Goal: Task Accomplishment & Management: Use online tool/utility

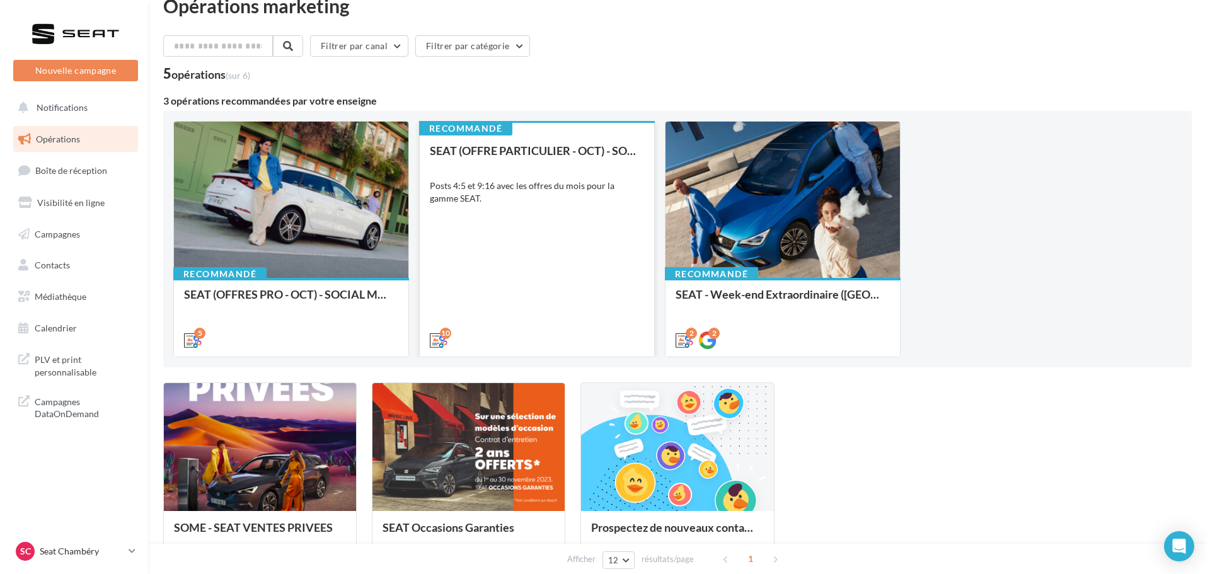
scroll to position [19, 0]
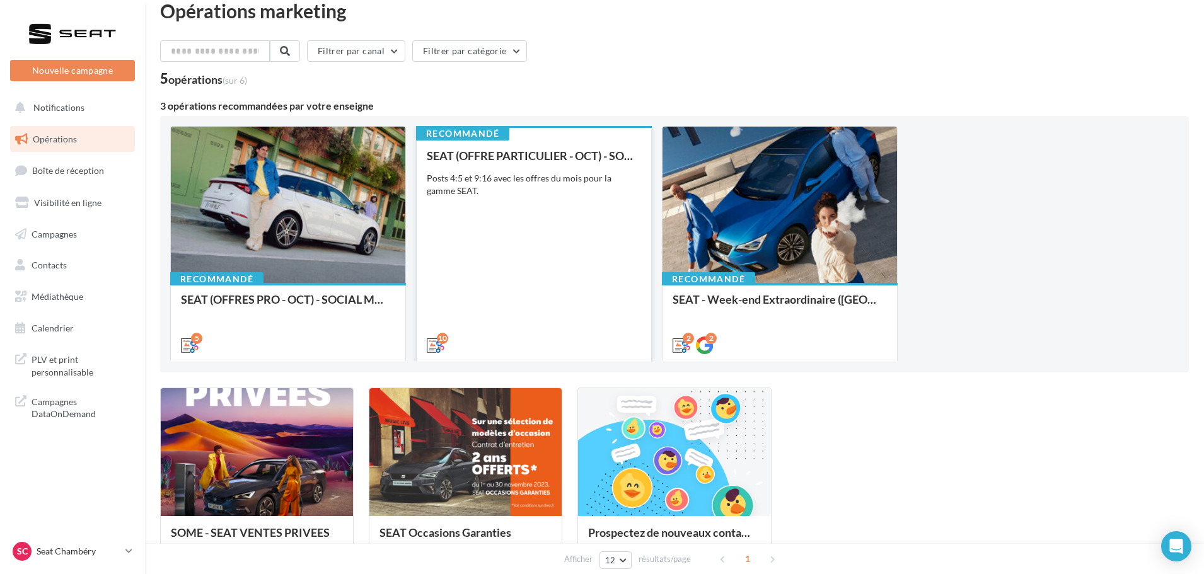
click at [529, 285] on div "SEAT (OFFRE PARTICULIER - OCT) - SOCIAL MEDIA Posts 4:5 et 9:16 avec les offres…" at bounding box center [534, 249] width 214 height 201
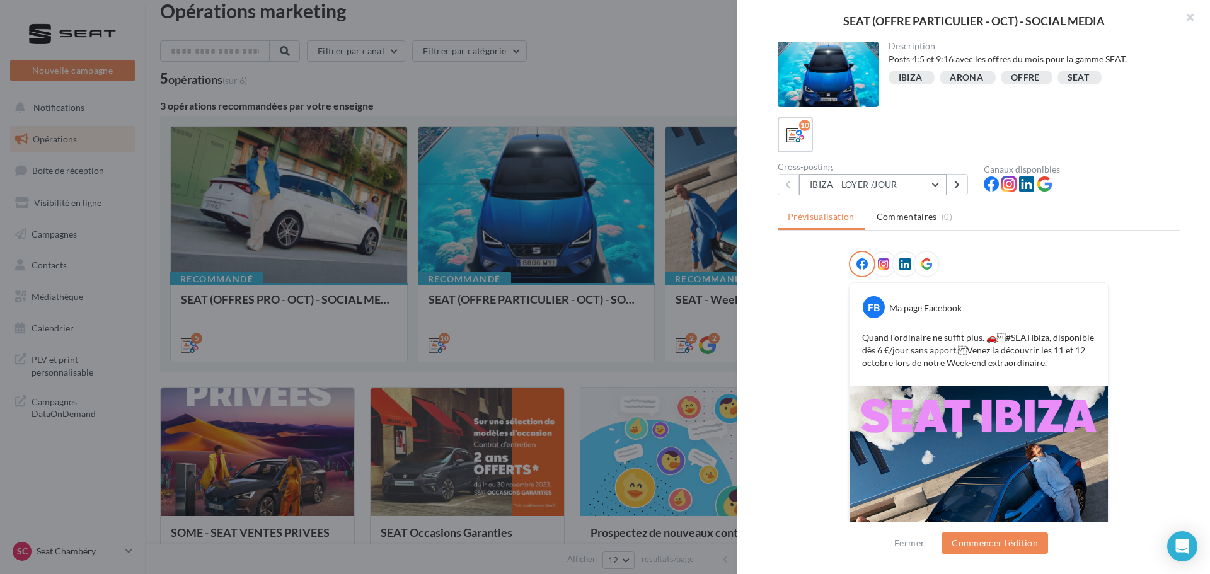
click at [937, 185] on button "IBIZA - LOYER /JOUR" at bounding box center [872, 184] width 147 height 21
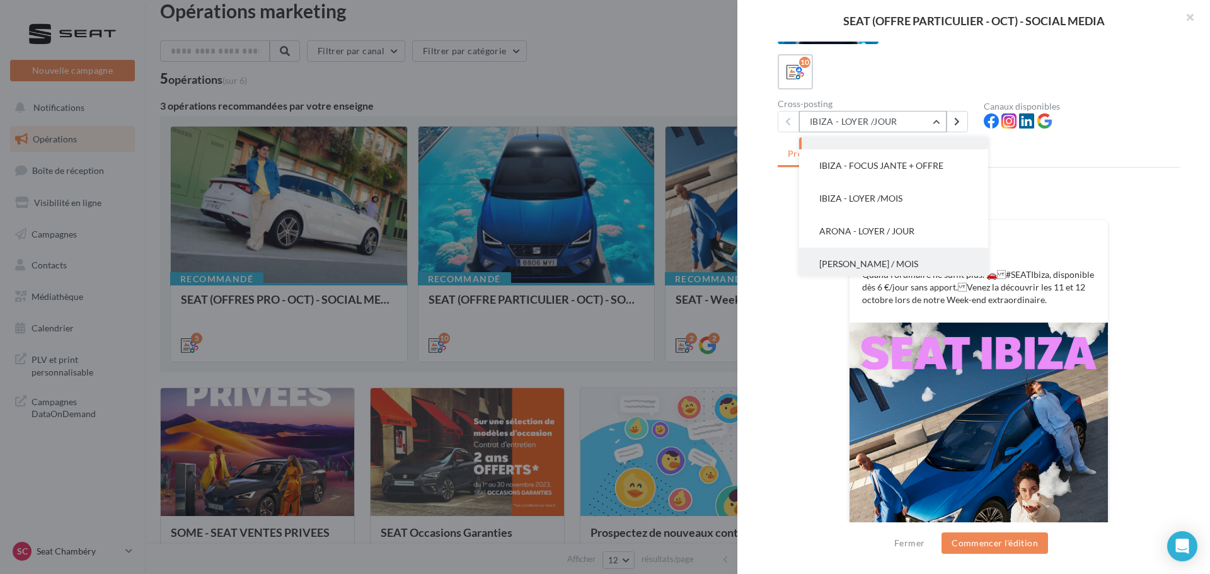
scroll to position [0, 0]
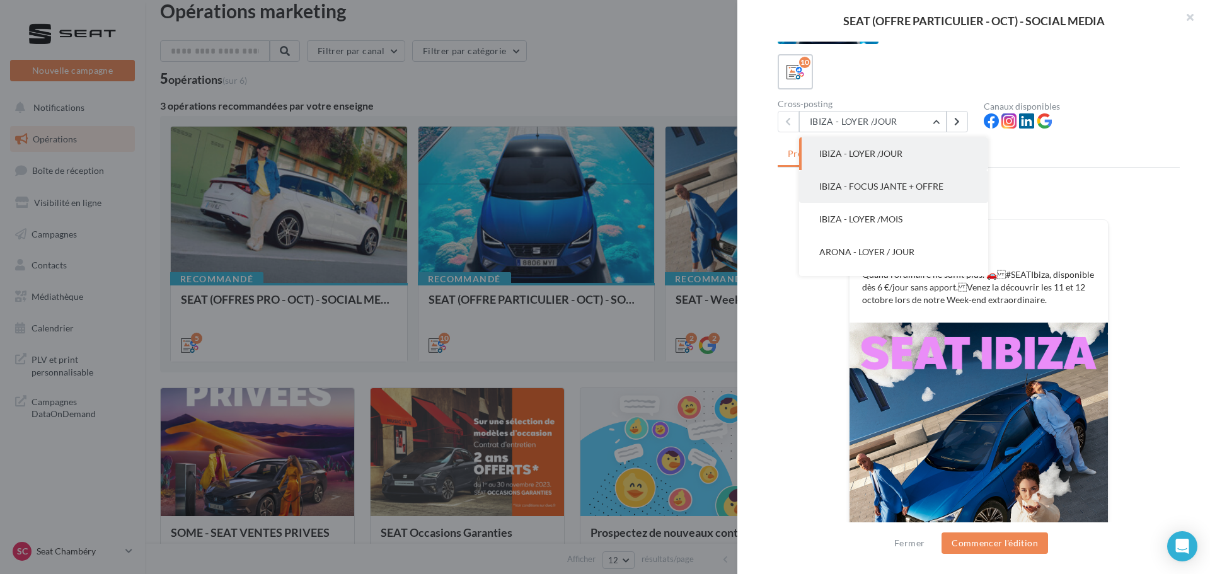
click at [925, 190] on span "IBIZA - FOCUS JANTE + OFFRE" at bounding box center [881, 186] width 124 height 11
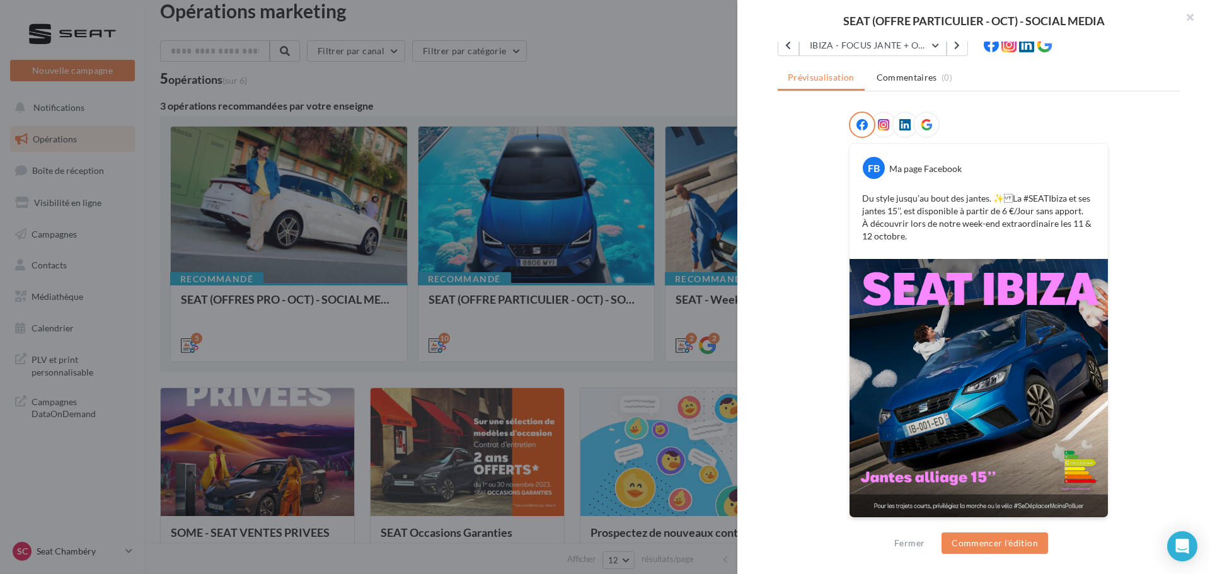
scroll to position [140, 0]
click at [914, 47] on button "IBIZA - FOCUS JANTE + OFFRE" at bounding box center [872, 44] width 147 height 21
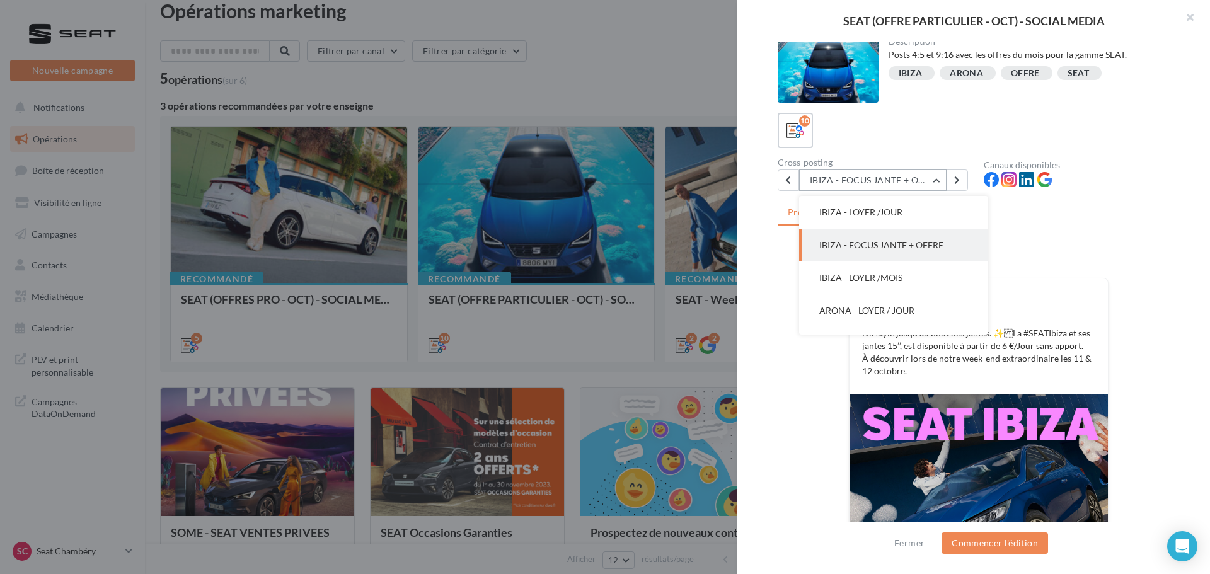
scroll to position [0, 0]
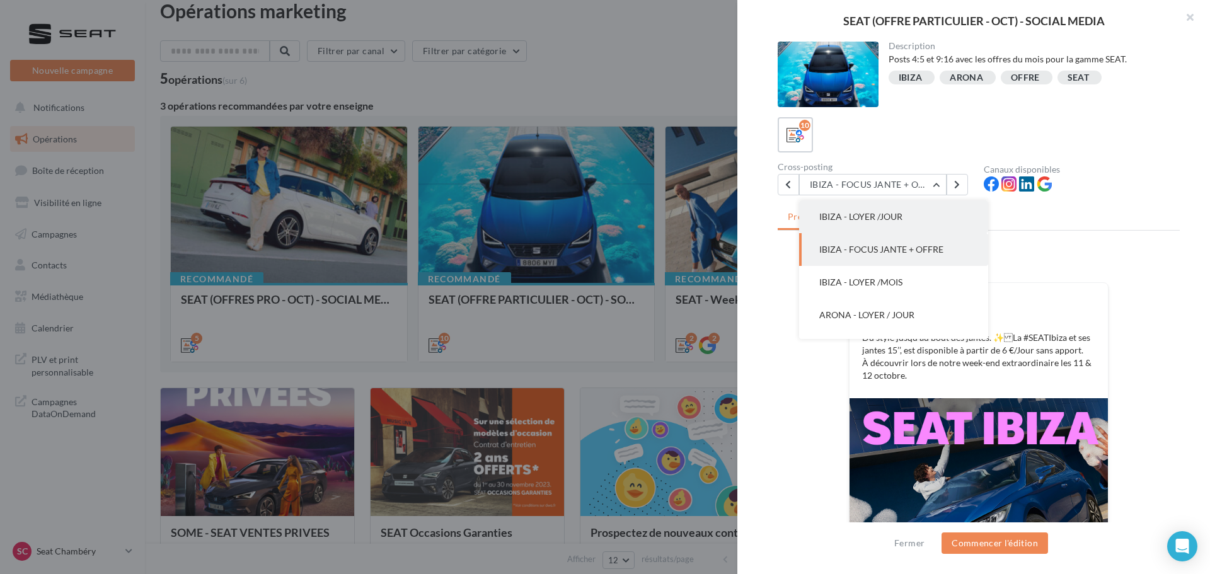
click at [878, 213] on span "IBIZA - LOYER /JOUR" at bounding box center [860, 216] width 83 height 11
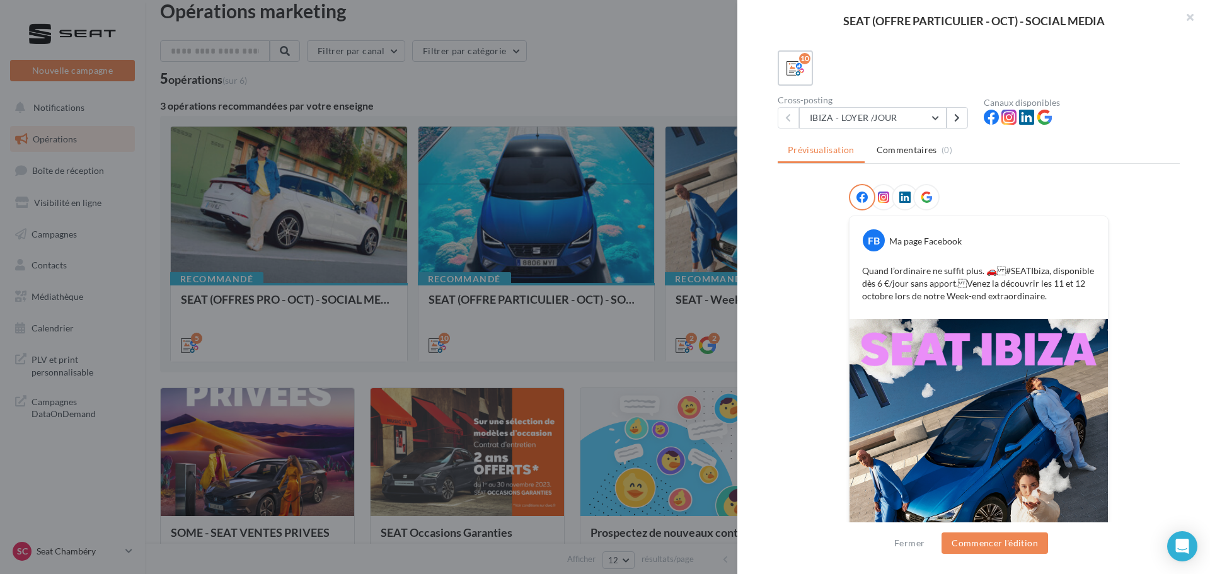
scroll to position [66, 0]
click at [901, 115] on button "IBIZA - LOYER /JOUR" at bounding box center [872, 118] width 147 height 21
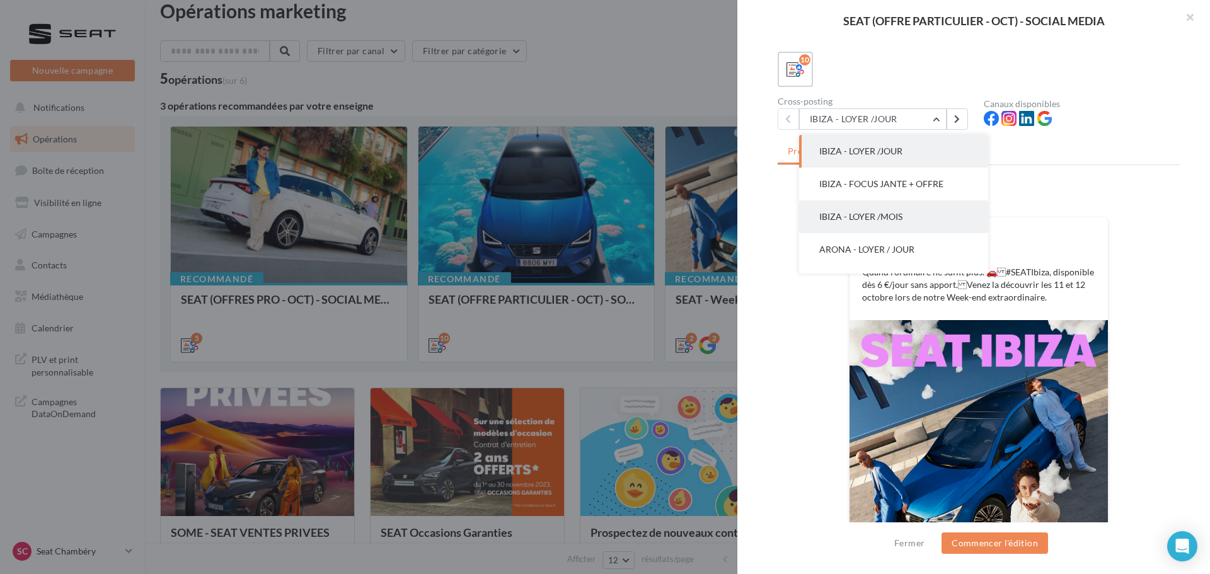
click at [901, 212] on span "IBIZA - LOYER /MOIS" at bounding box center [860, 216] width 83 height 11
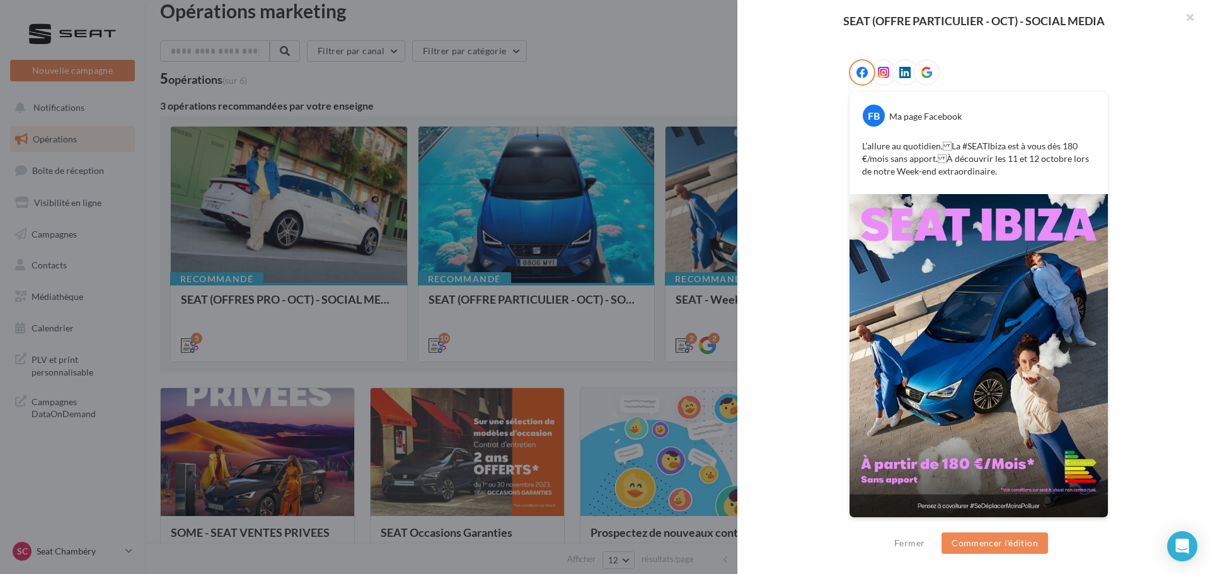
scroll to position [0, 0]
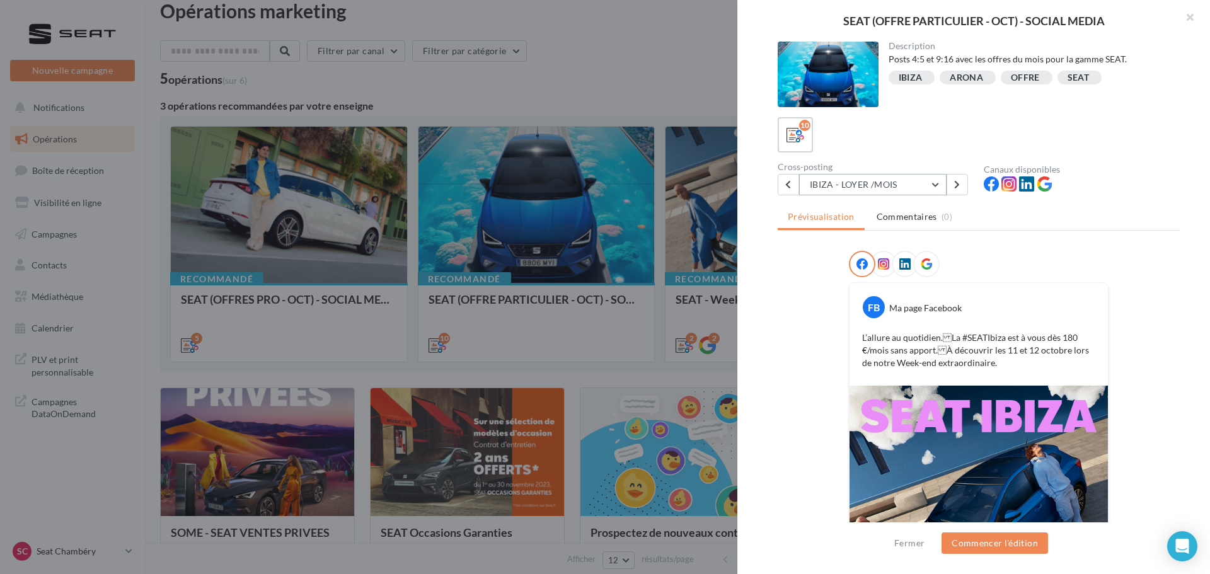
click at [929, 181] on button "IBIZA - LOYER /MOIS" at bounding box center [872, 184] width 147 height 21
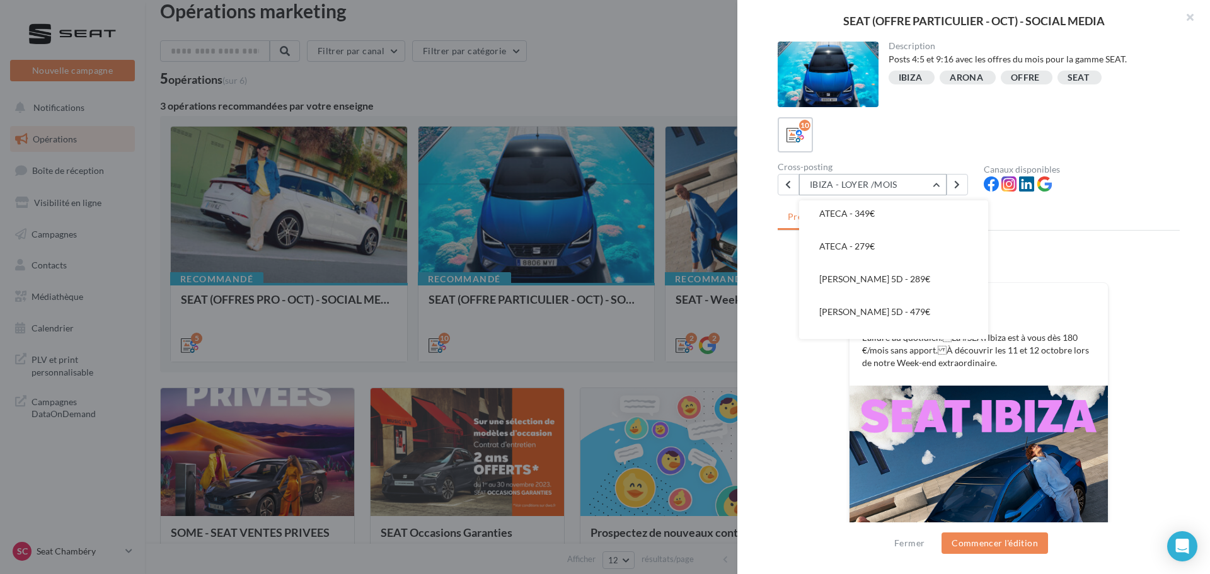
scroll to position [189, 0]
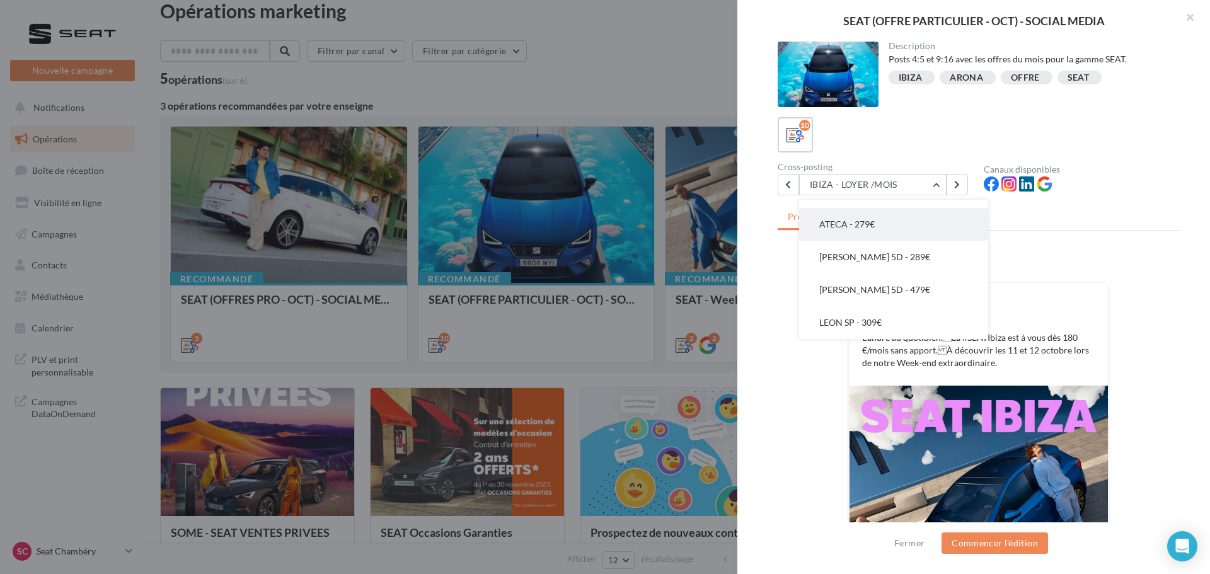
click at [894, 230] on button "ATECA - 279€" at bounding box center [893, 224] width 189 height 33
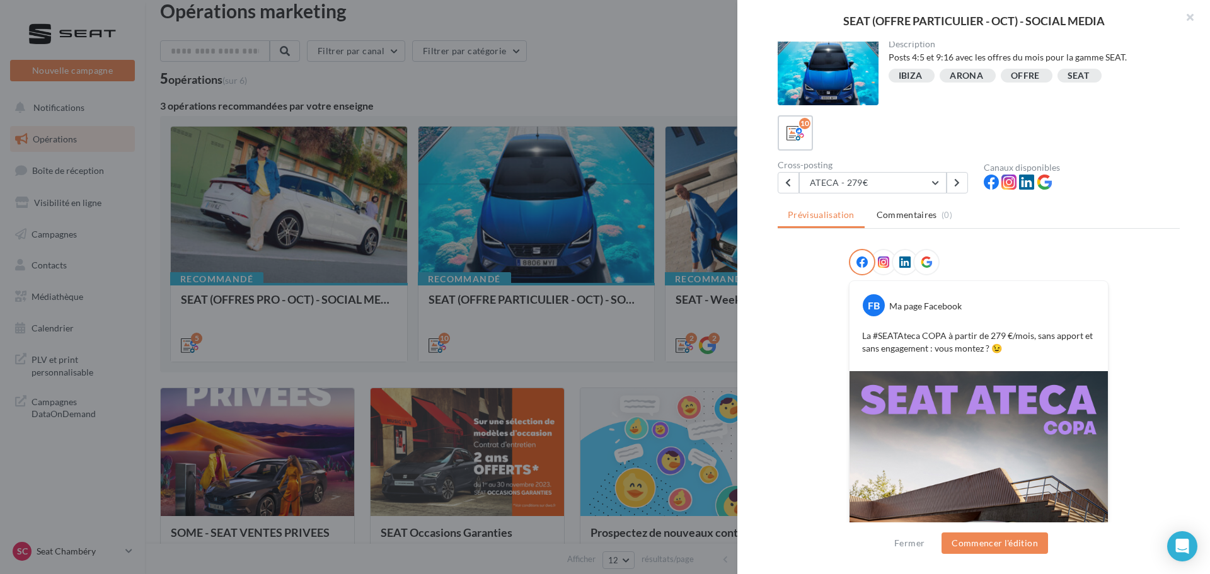
scroll to position [0, 0]
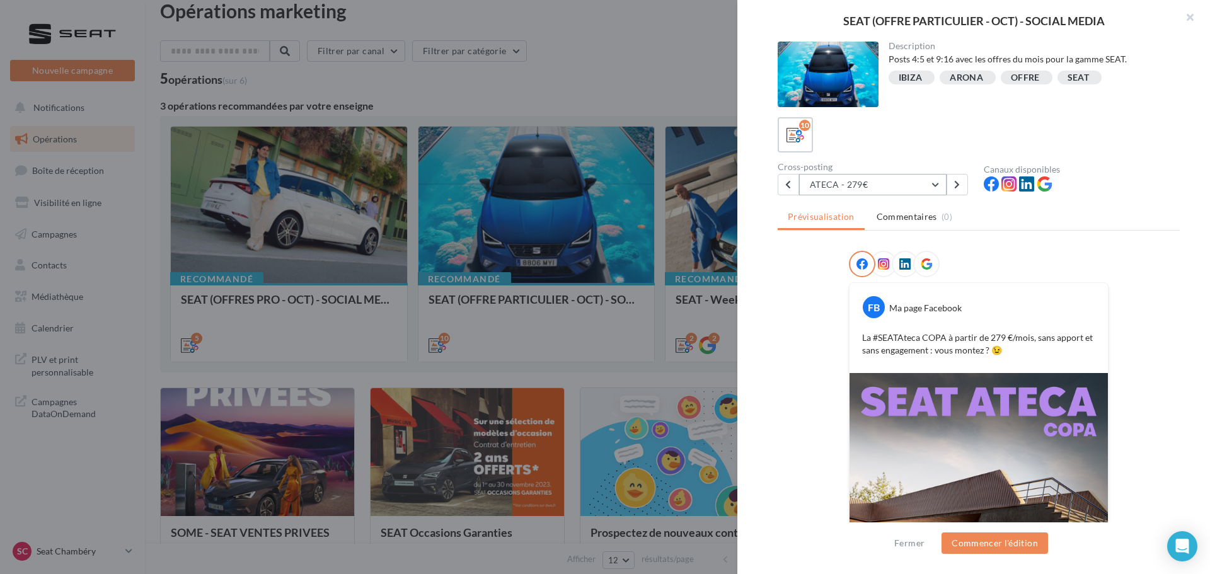
click at [935, 189] on button "ATECA - 279€" at bounding box center [872, 184] width 147 height 21
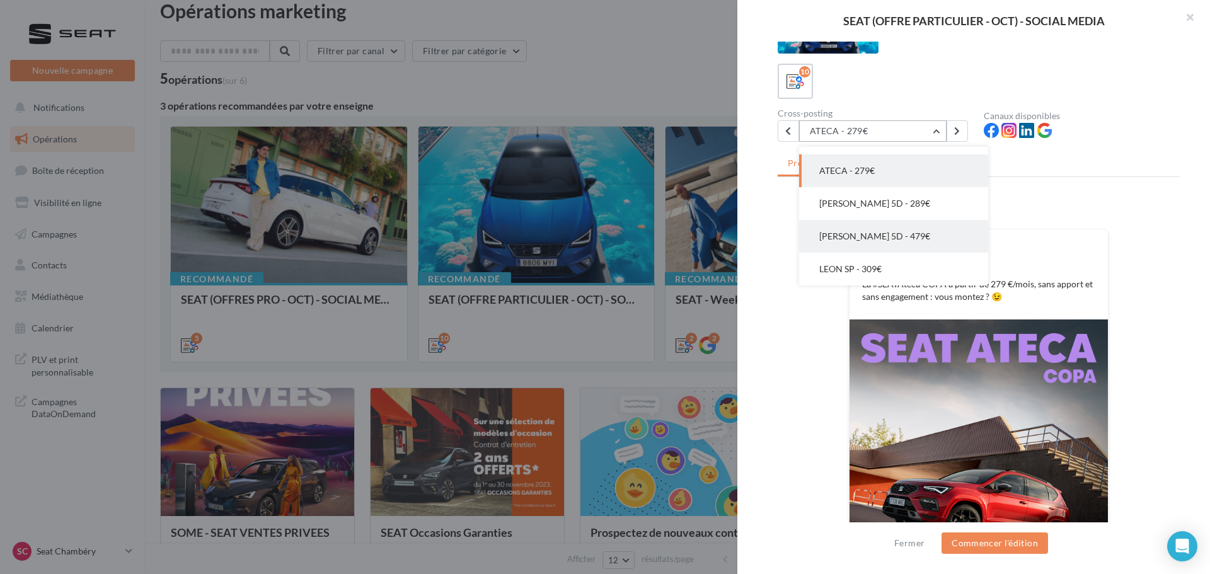
scroll to position [53, 0]
click at [887, 207] on button "[PERSON_NAME] 5D - 289€" at bounding box center [893, 204] width 189 height 33
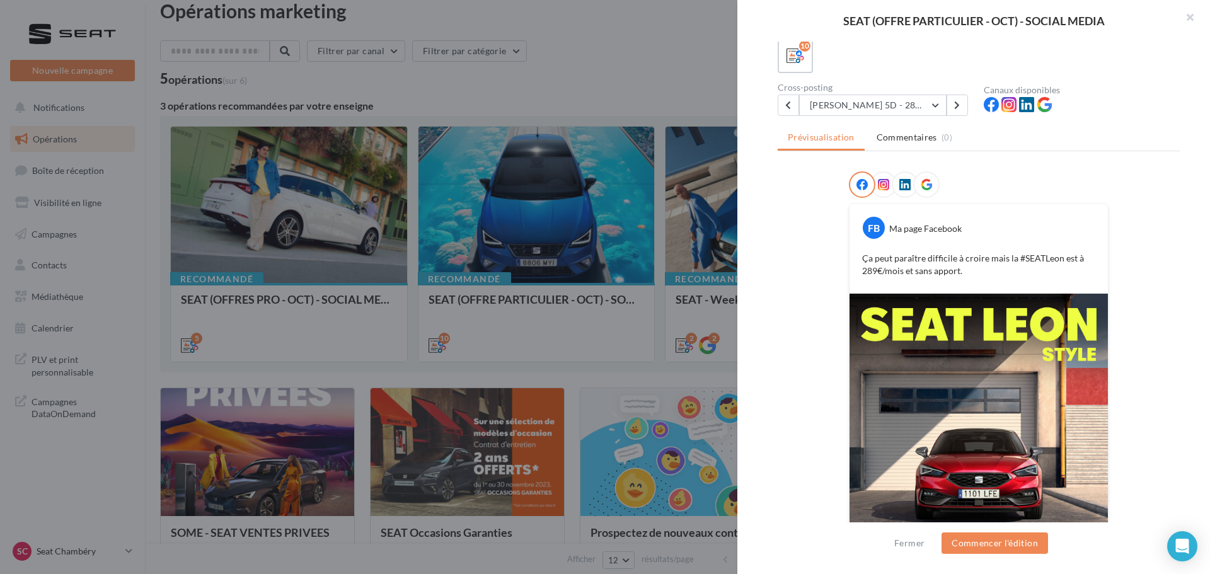
scroll to position [0, 0]
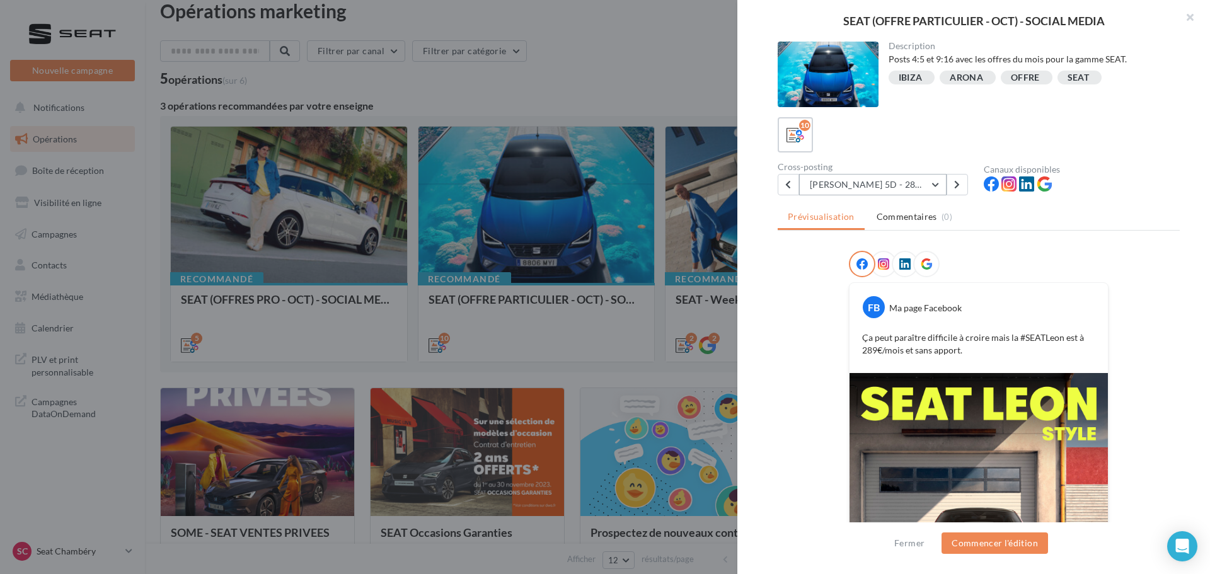
click at [928, 190] on button "[PERSON_NAME] 5D - 289€" at bounding box center [872, 184] width 147 height 21
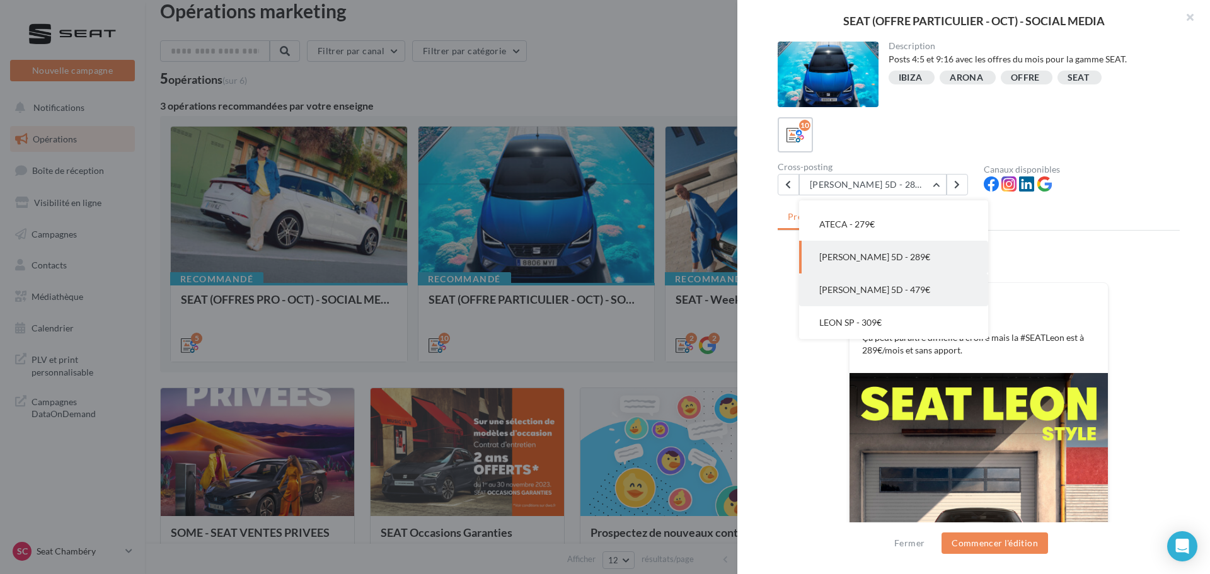
click at [896, 287] on button "[PERSON_NAME] 5D - 479€" at bounding box center [893, 290] width 189 height 33
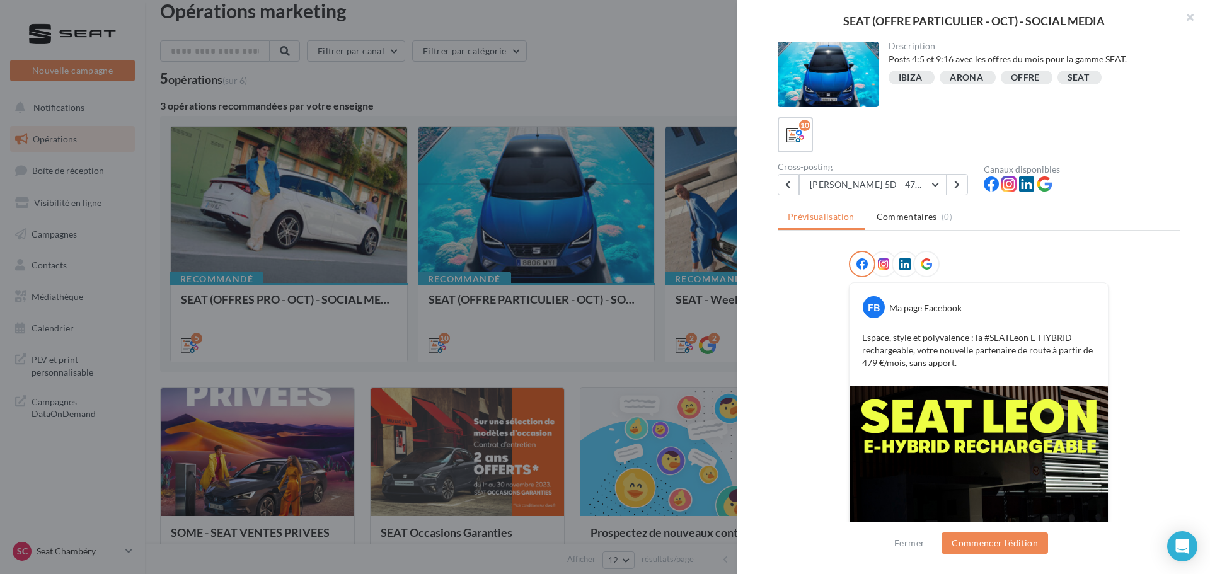
click at [879, 197] on div "Description Posts 4:5 et 9:16 avec les offres du mois pour la gamme SEAT. [GEOG…" at bounding box center [978, 288] width 483 height 492
click at [885, 186] on button "[PERSON_NAME] 5D - 479€" at bounding box center [872, 184] width 147 height 21
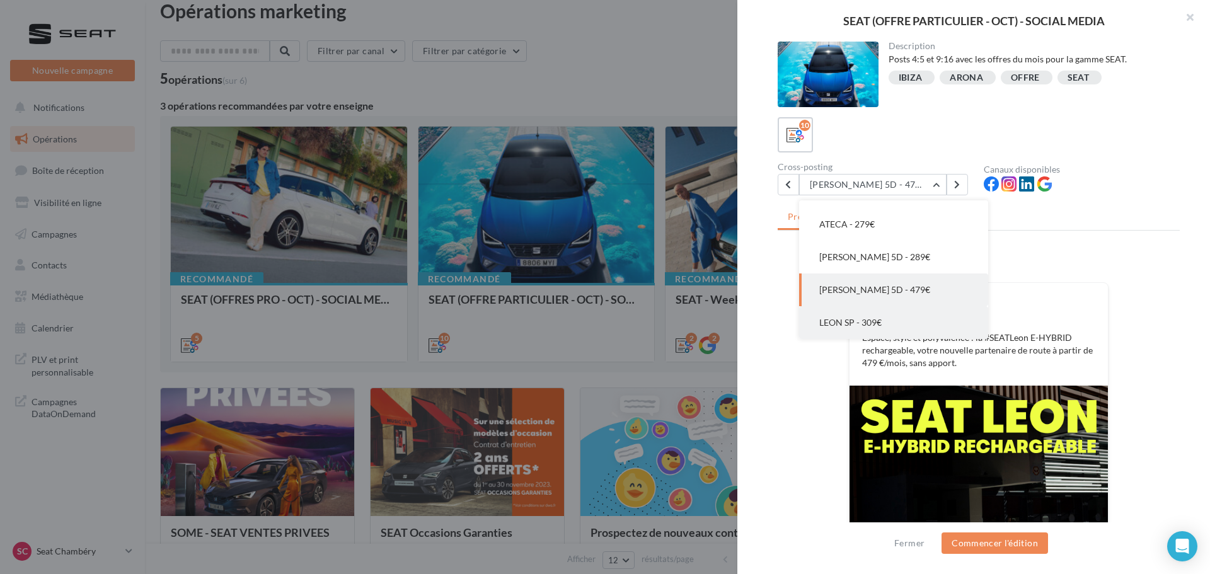
click at [903, 315] on button "LEON SP - 309€" at bounding box center [893, 322] width 189 height 33
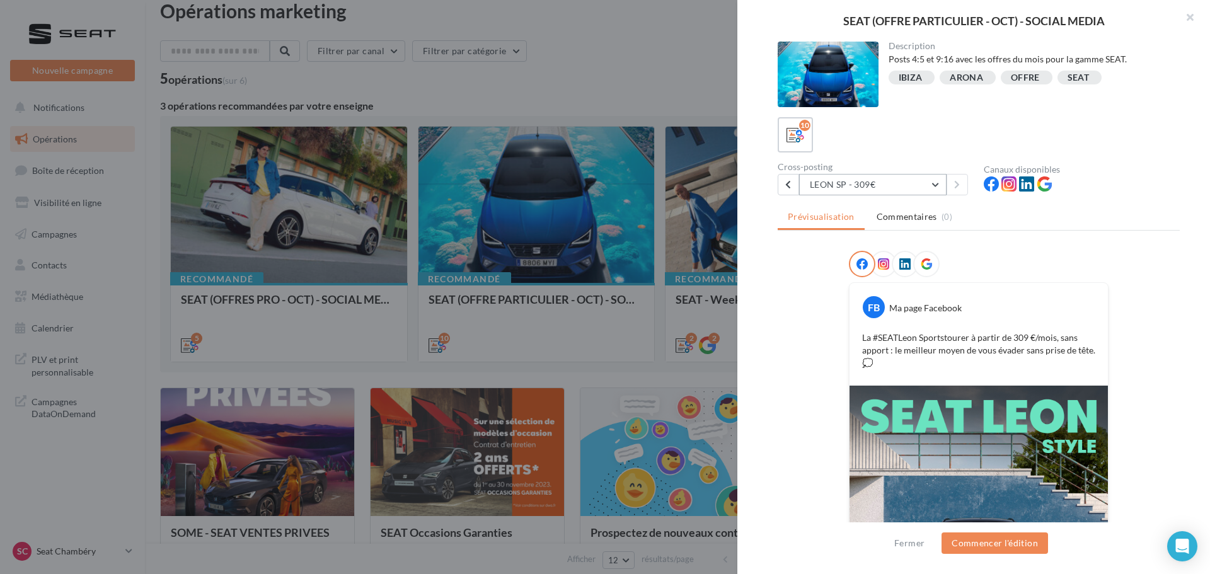
click at [838, 185] on button "LEON SP - 309€" at bounding box center [872, 184] width 147 height 21
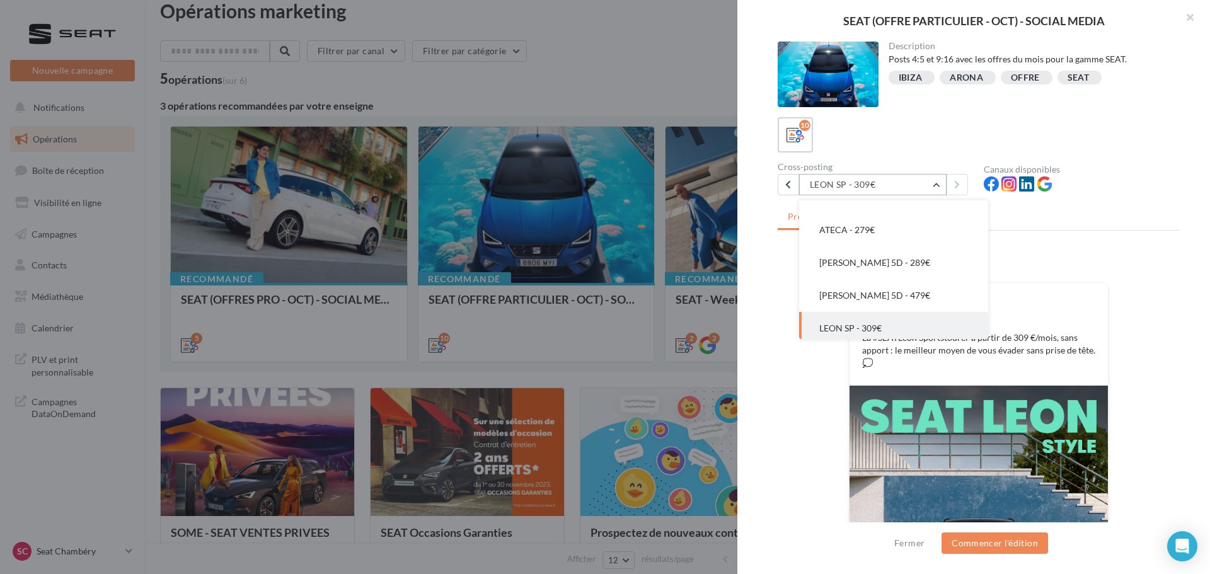
scroll to position [189, 0]
click at [899, 259] on button "[PERSON_NAME] 5D - 289€" at bounding box center [893, 257] width 189 height 33
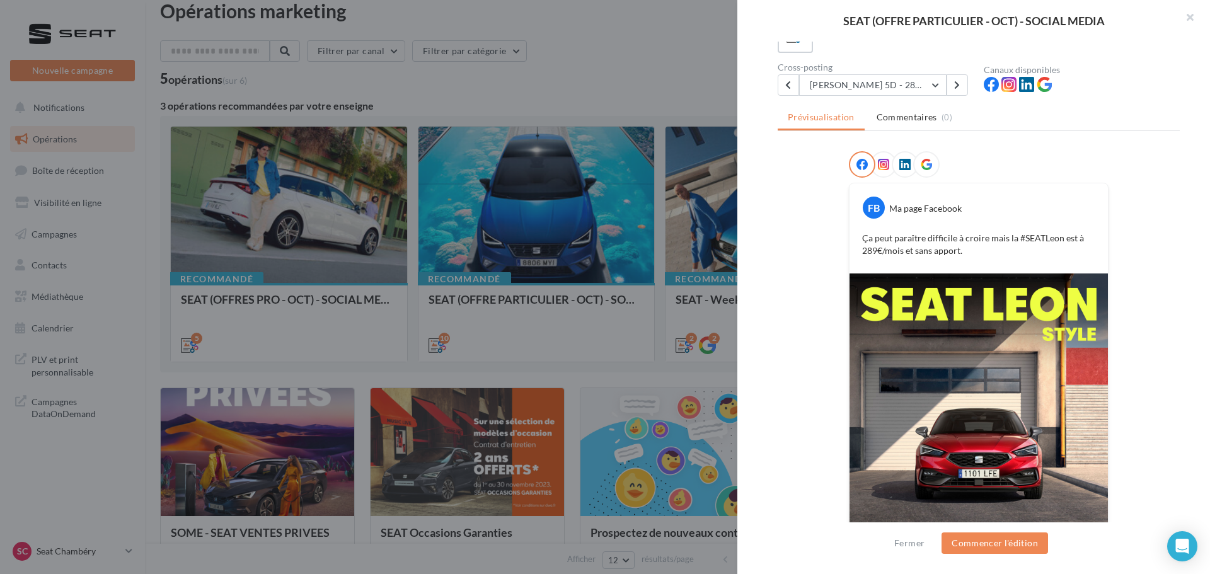
scroll to position [0, 0]
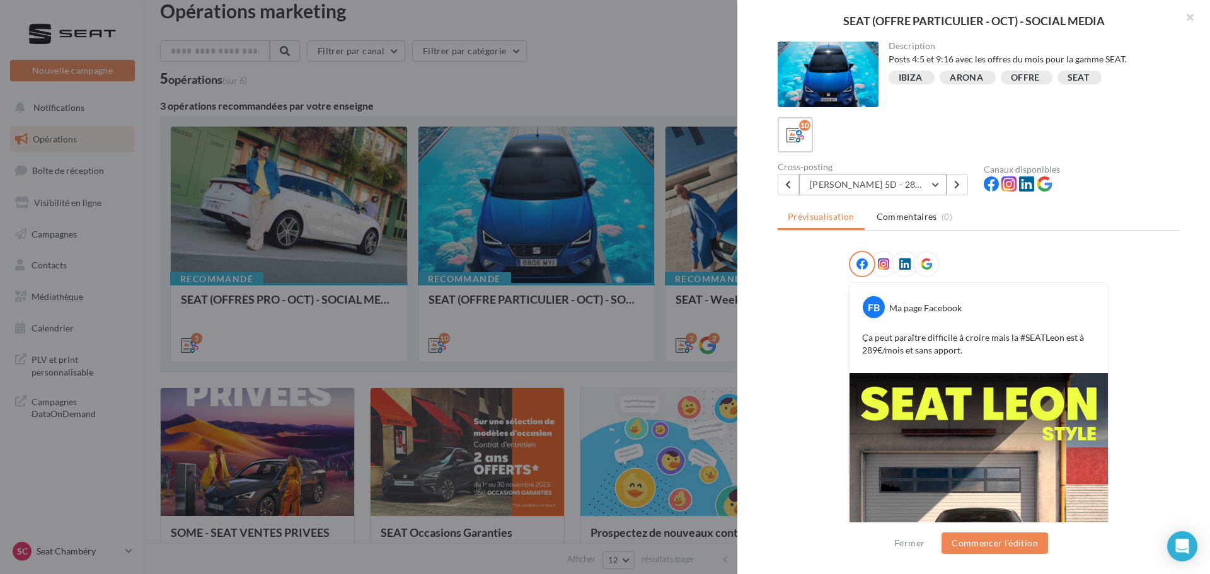
click at [897, 186] on button "[PERSON_NAME] 5D - 289€" at bounding box center [872, 184] width 147 height 21
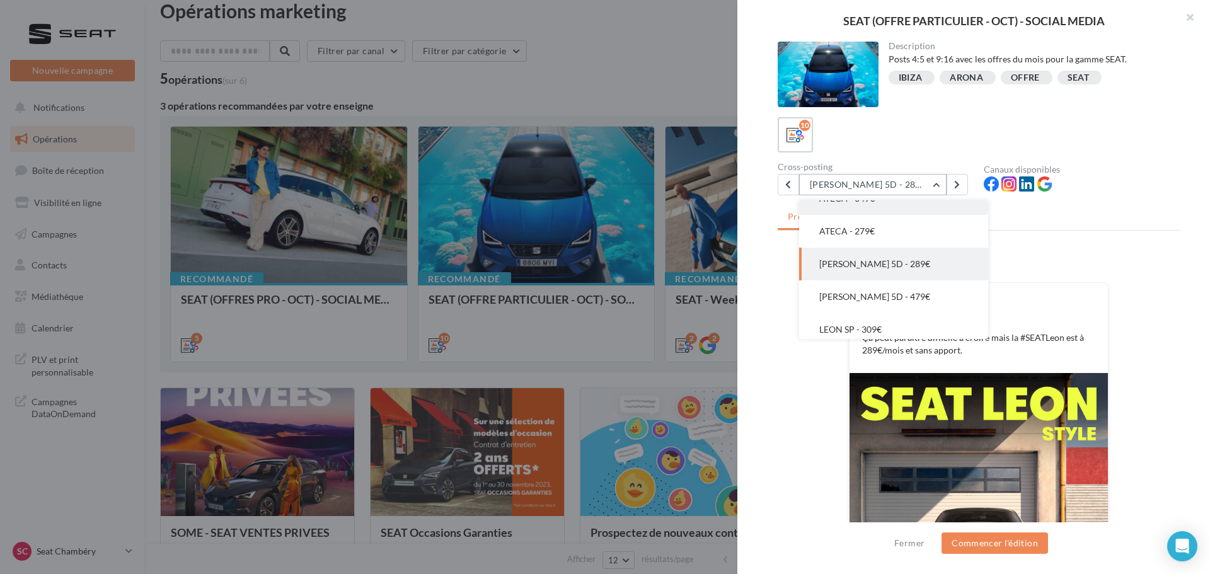
scroll to position [189, 0]
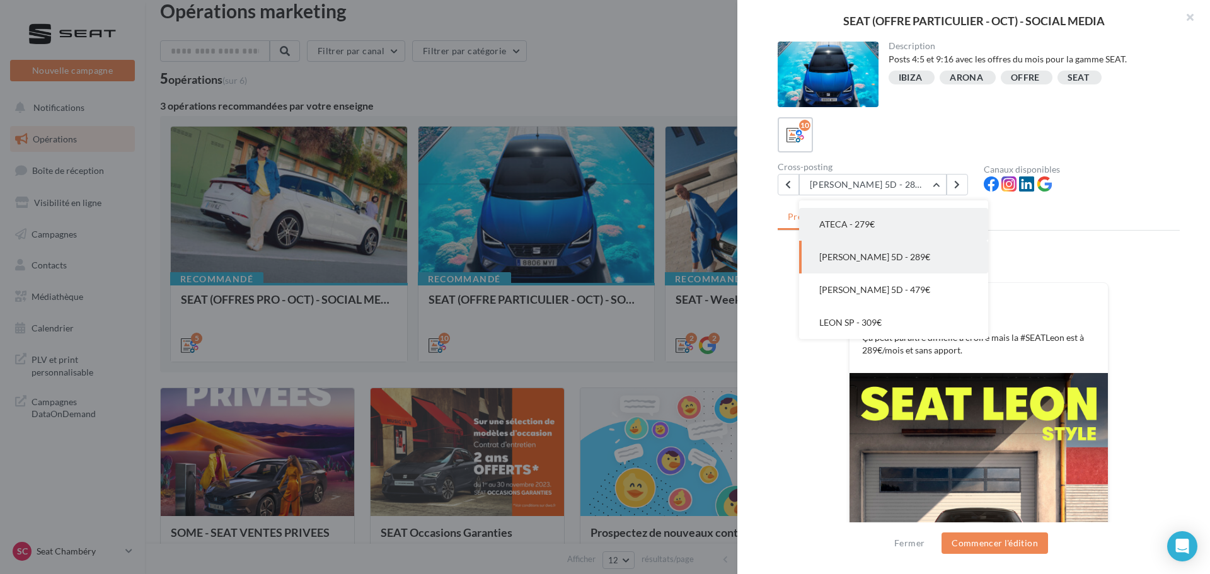
click at [868, 217] on button "ATECA - 279€" at bounding box center [893, 224] width 189 height 33
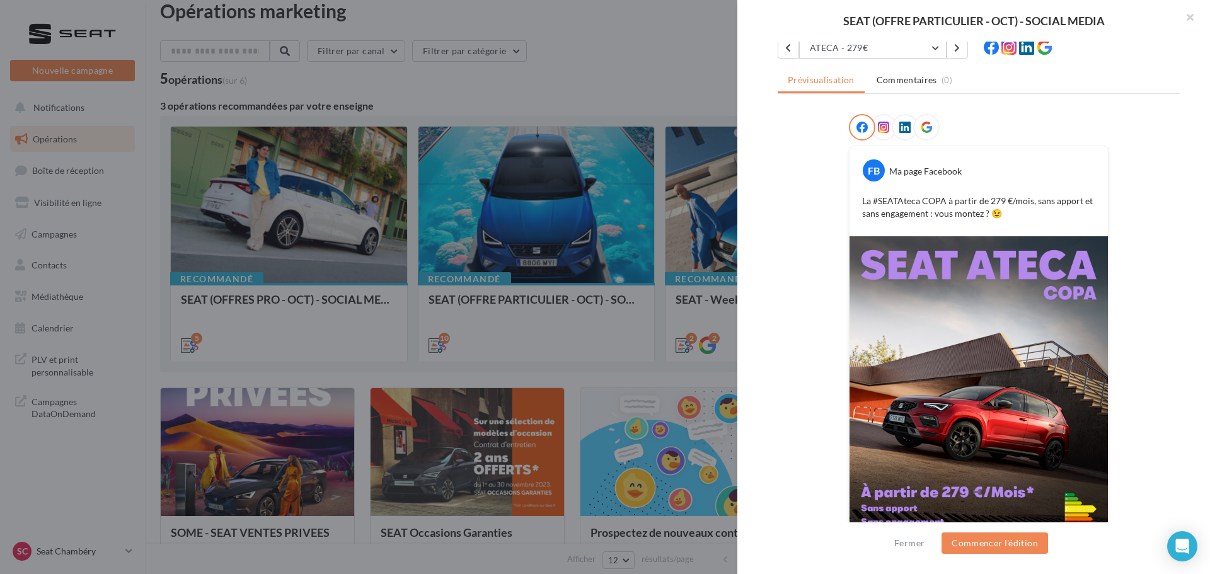
scroll to position [53, 0]
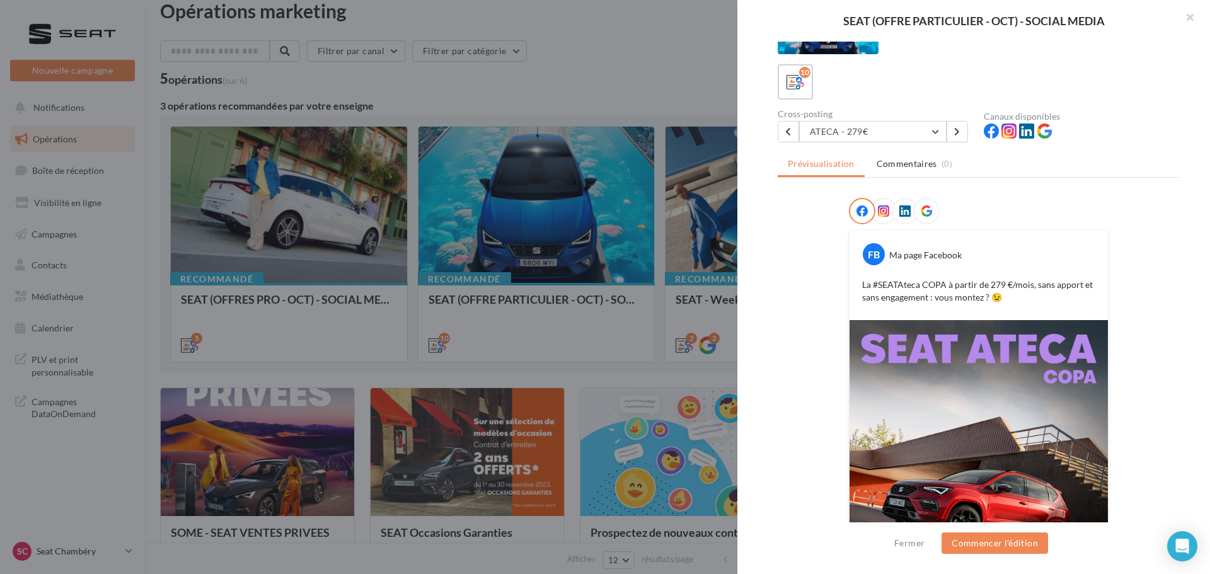
click at [860, 120] on div "Cross-posting ATECA - 279€ IBIZA - LOYER /JOUR IBIZA - FOCUS JANTE + OFFRE IBIZ…" at bounding box center [881, 126] width 206 height 33
click at [865, 132] on button "ATECA - 279€" at bounding box center [872, 131] width 147 height 21
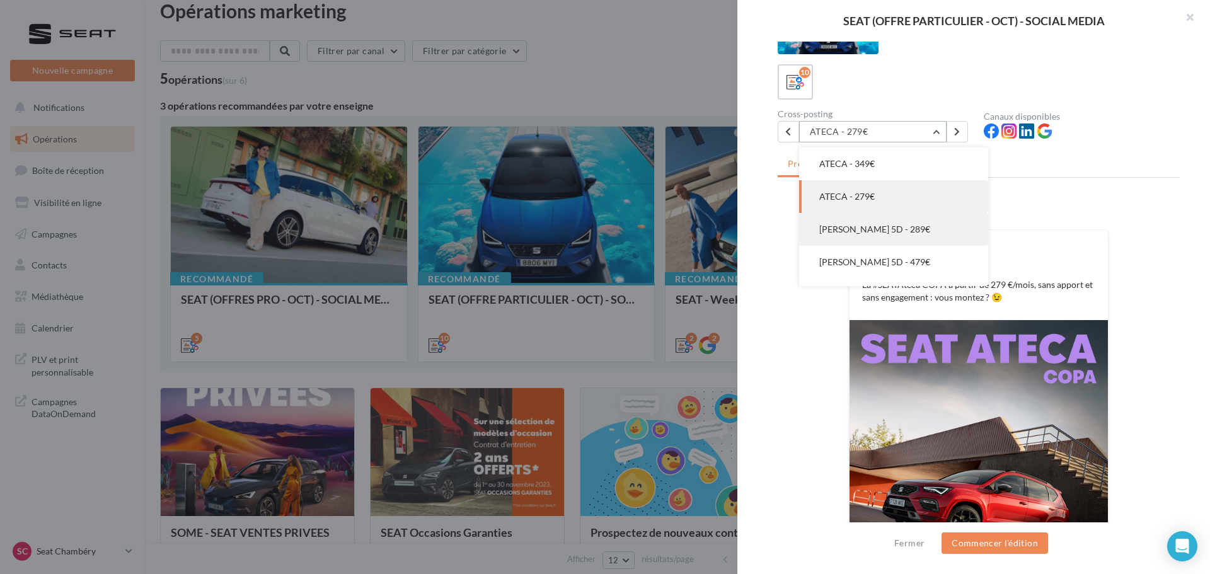
scroll to position [189, 0]
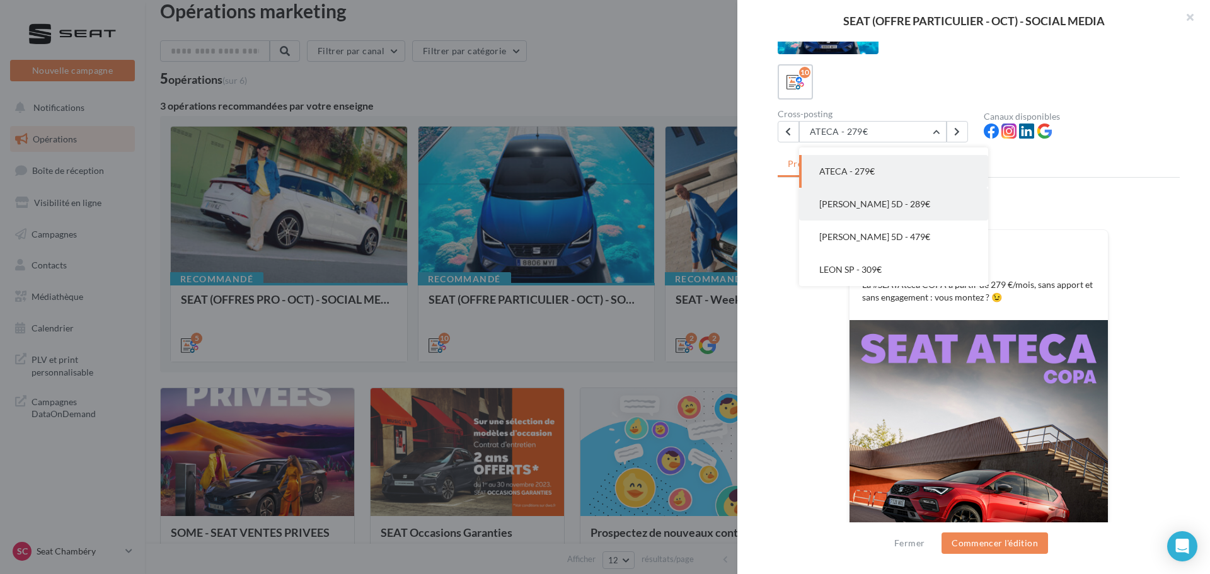
click at [880, 214] on button "[PERSON_NAME] 5D - 289€" at bounding box center [893, 204] width 189 height 33
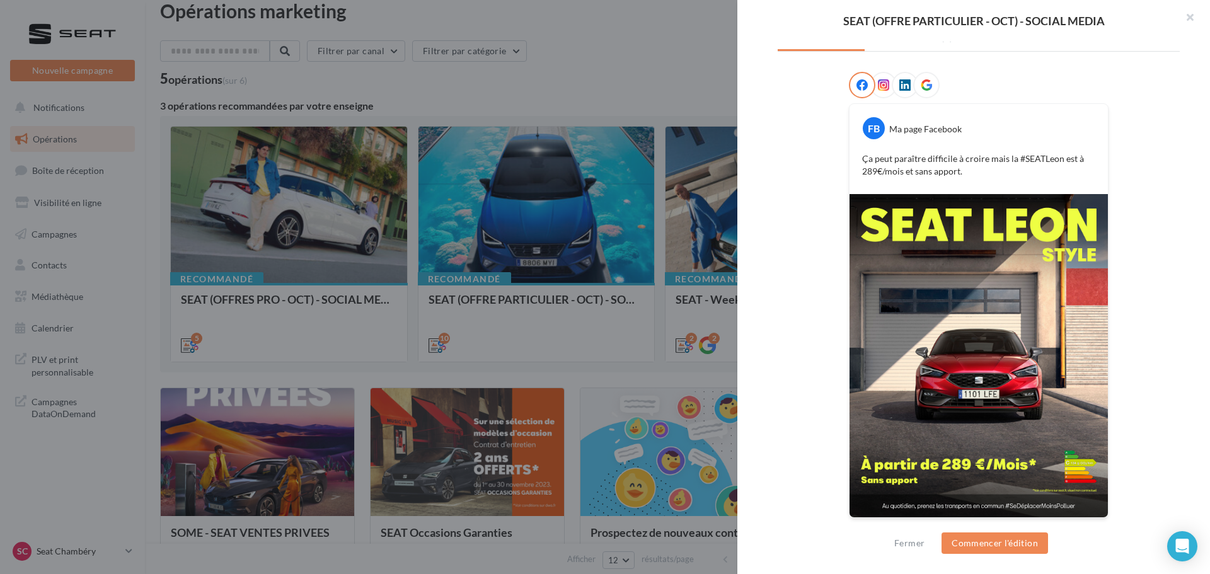
scroll to position [0, 0]
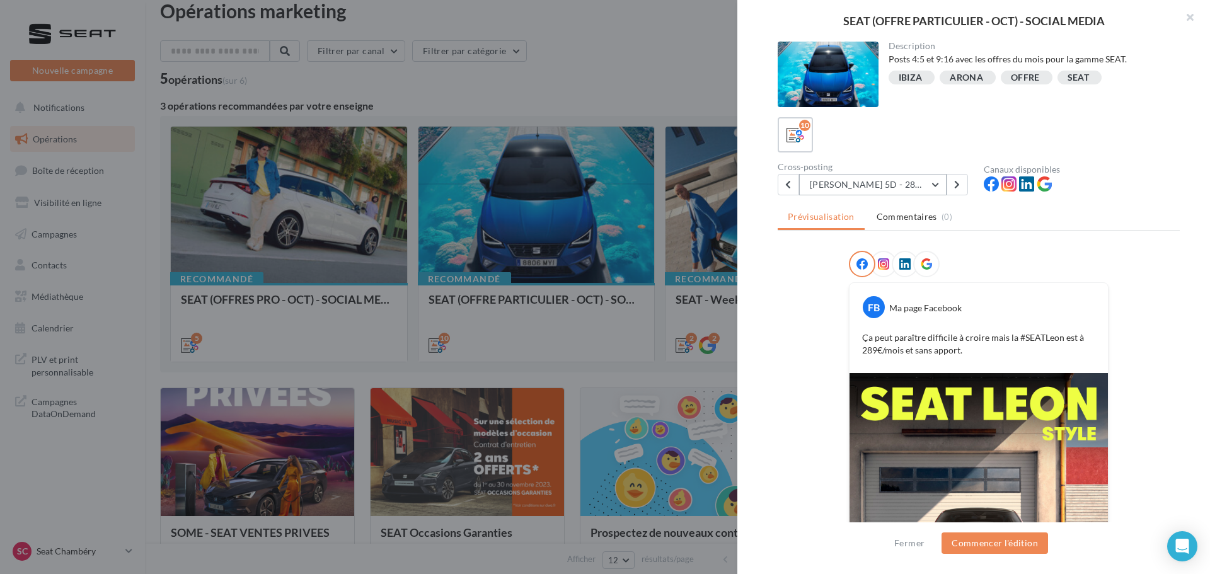
click at [939, 184] on button "[PERSON_NAME] 5D - 289€" at bounding box center [872, 184] width 147 height 21
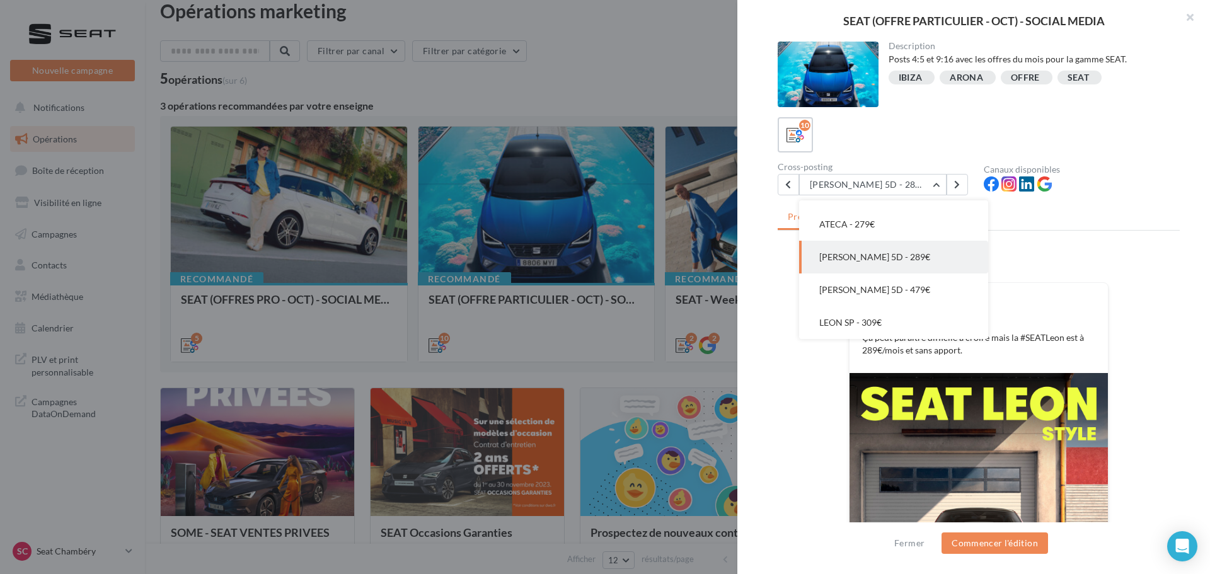
click at [1045, 230] on ul "Prévisualisation Commentaires (0)" at bounding box center [979, 217] width 402 height 25
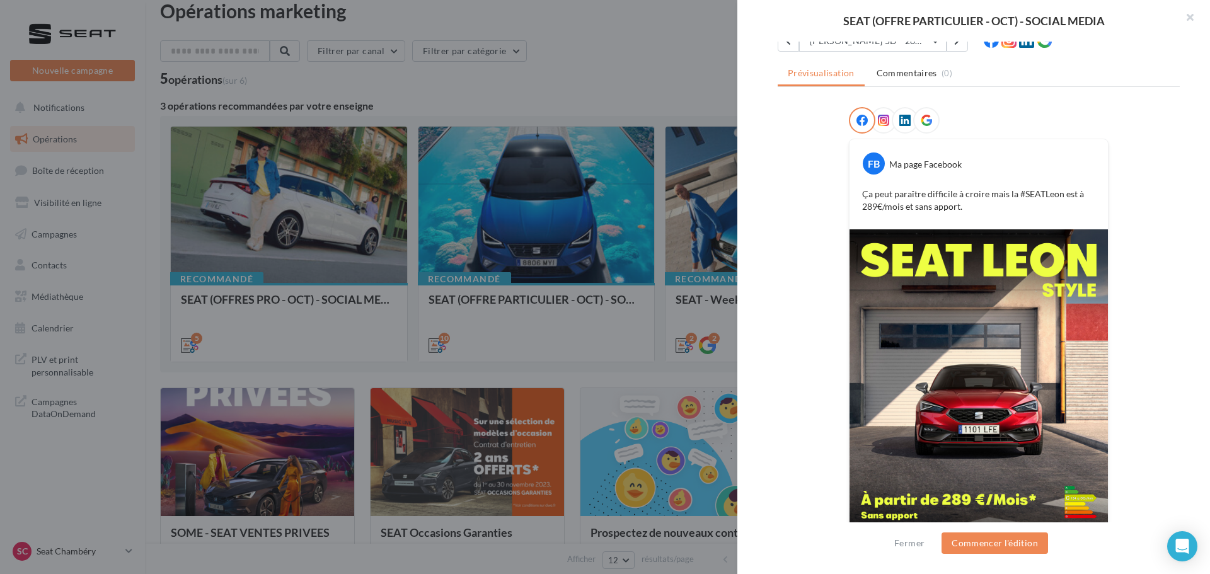
scroll to position [116, 0]
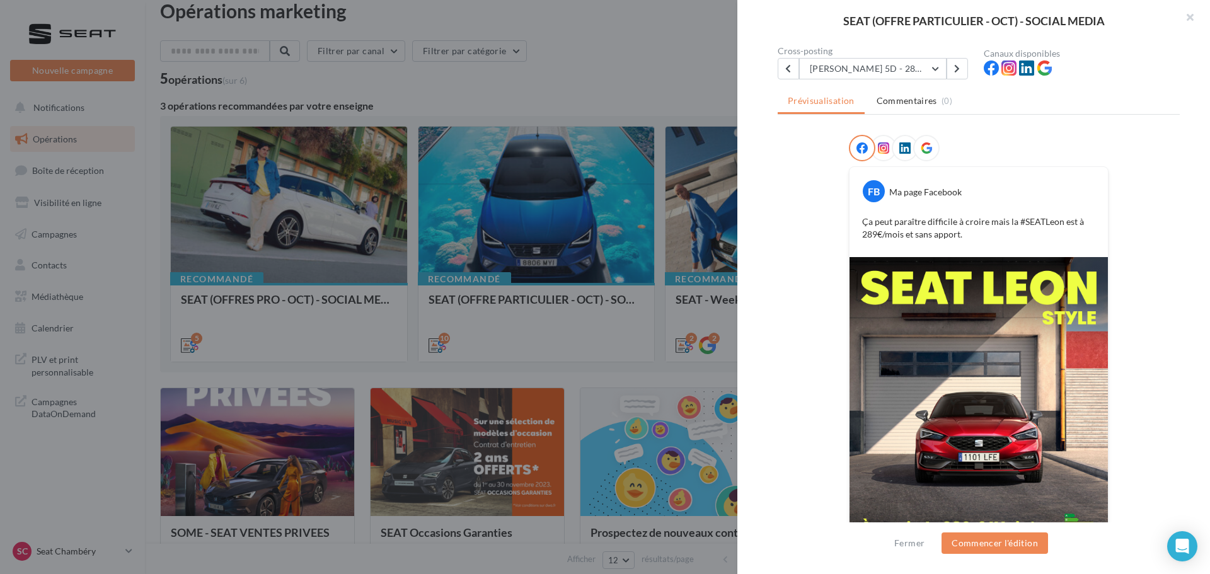
click at [881, 147] on icon at bounding box center [883, 147] width 11 height 11
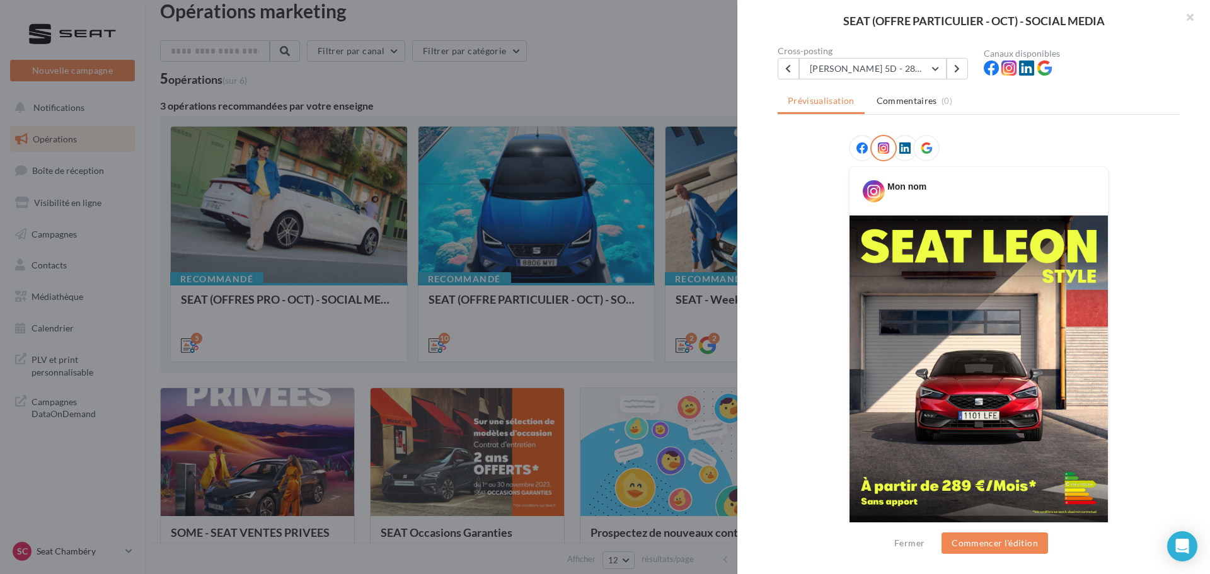
click at [858, 148] on icon at bounding box center [861, 147] width 11 height 11
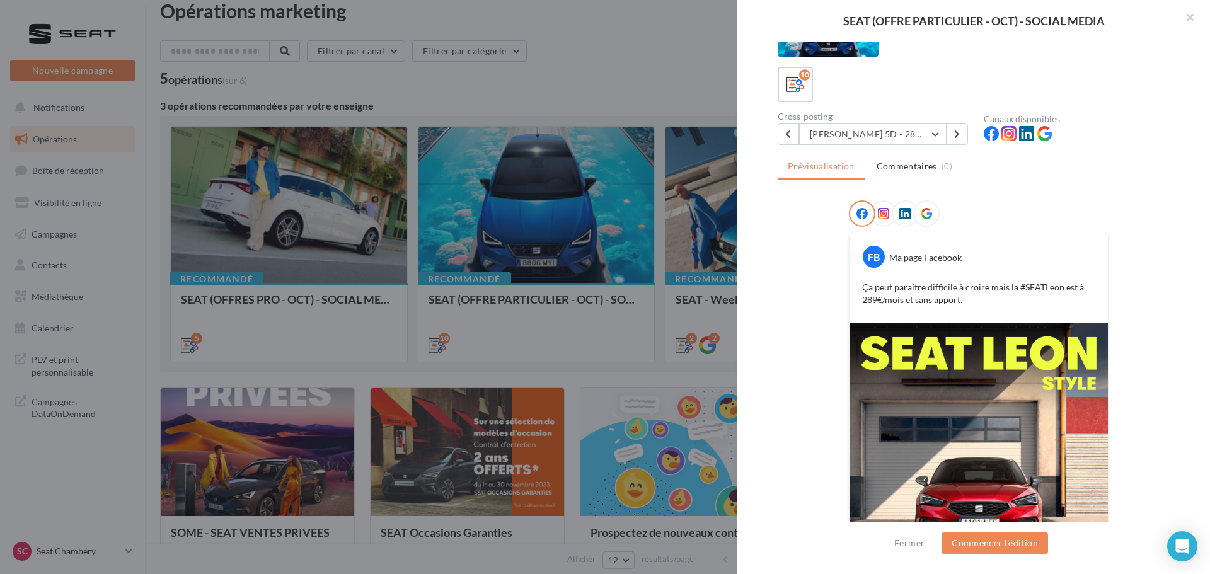
scroll to position [0, 0]
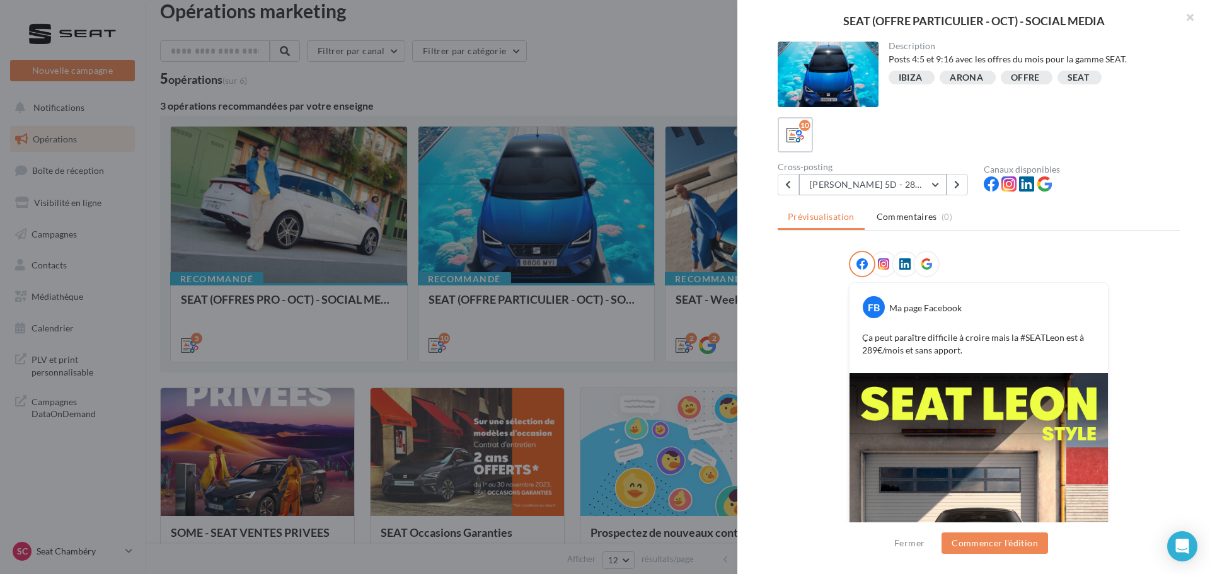
click at [931, 187] on button "[PERSON_NAME] 5D - 289€" at bounding box center [872, 184] width 147 height 21
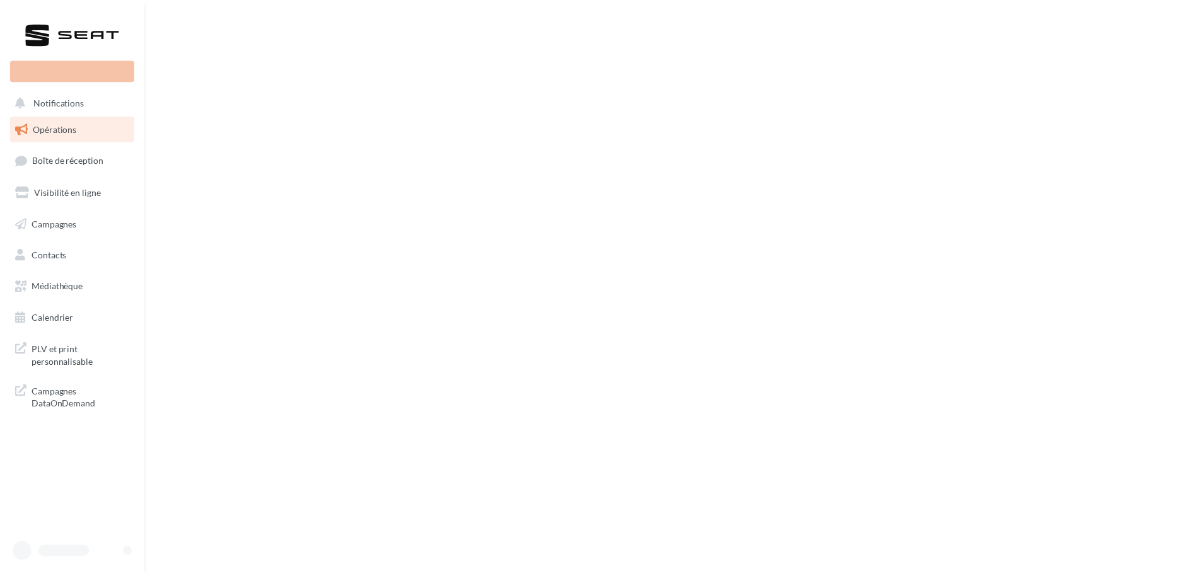
scroll to position [19, 0]
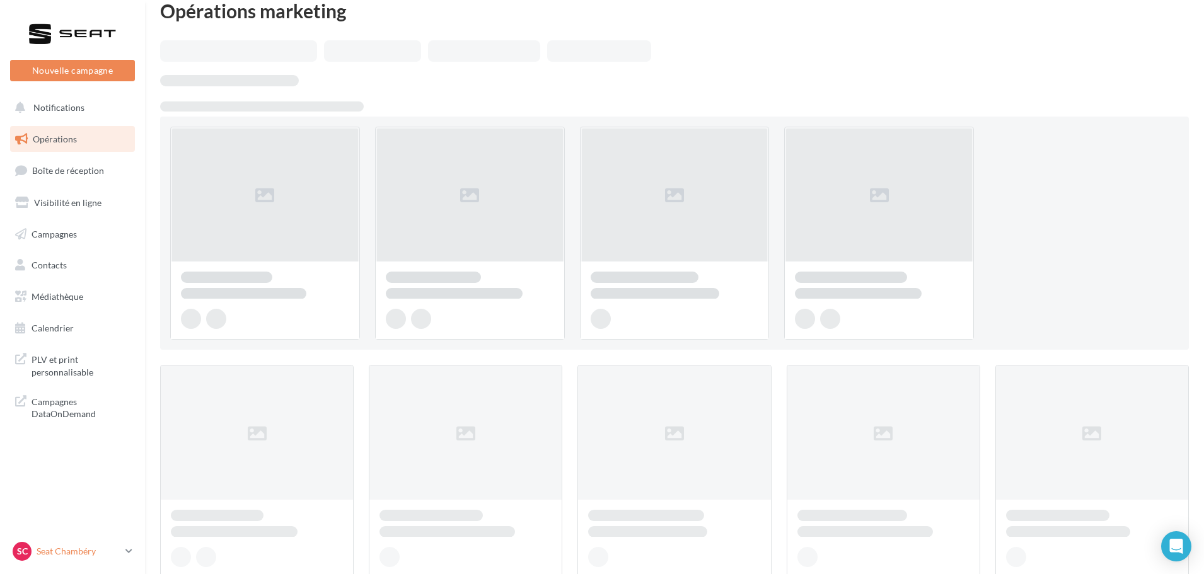
click at [71, 548] on p "Seat Chambéry" at bounding box center [79, 551] width 84 height 13
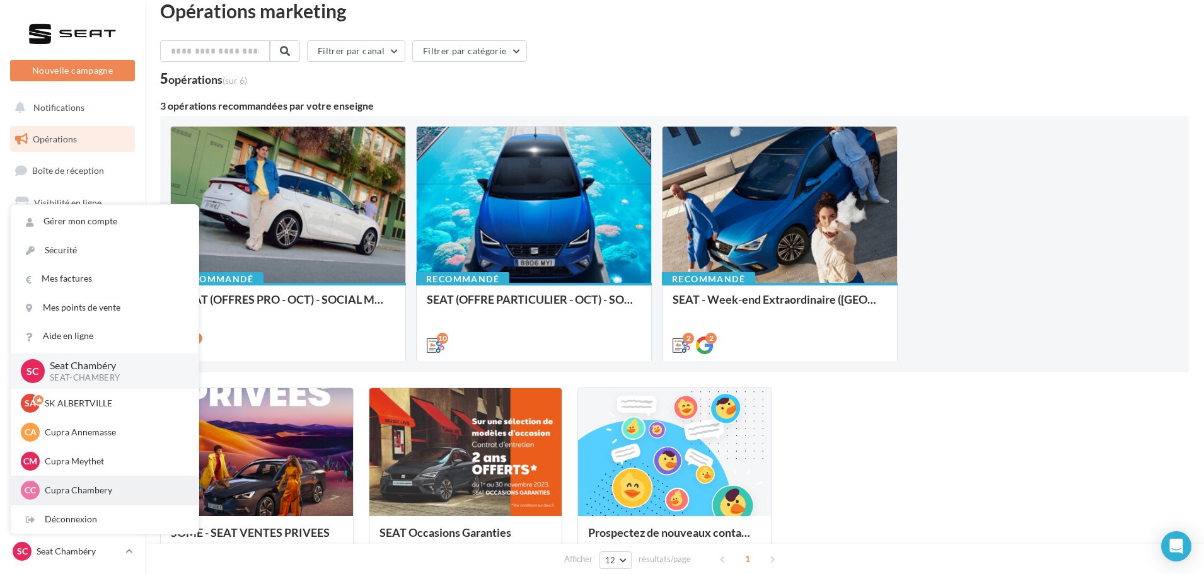
click at [112, 484] on p "Cupra Chambery" at bounding box center [114, 490] width 139 height 13
